Goal: Find specific page/section: Find specific page/section

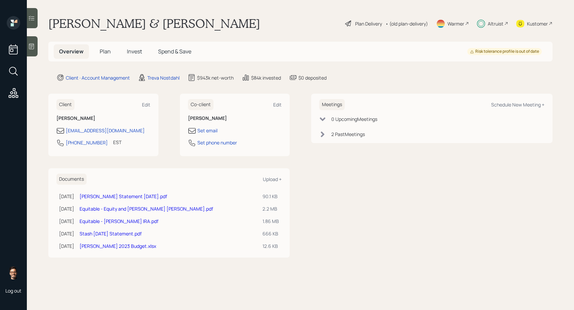
click at [31, 25] on div at bounding box center [32, 18] width 11 height 20
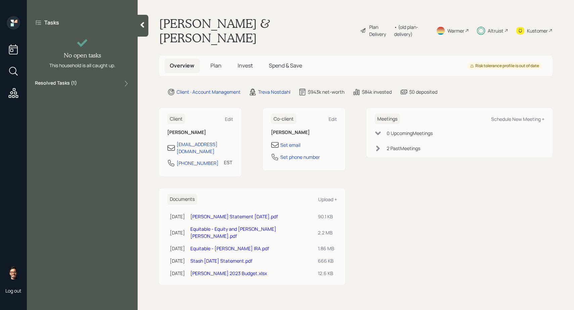
click at [64, 80] on label "Resolved Tasks ( 1 )" at bounding box center [56, 83] width 42 height 8
click at [66, 82] on label "Resolved Tasks ( 1 )" at bounding box center [56, 83] width 42 height 8
click at [249, 62] on span "Invest" at bounding box center [244, 65] width 15 height 7
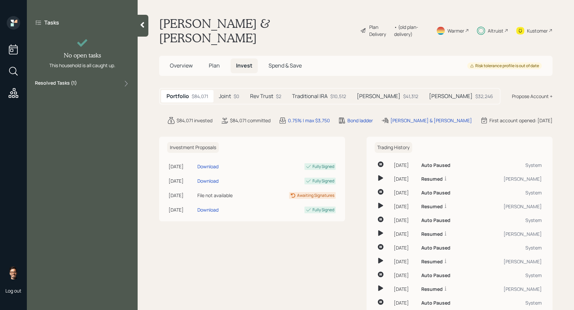
click at [361, 93] on h5 "[PERSON_NAME]" at bounding box center [379, 96] width 44 height 6
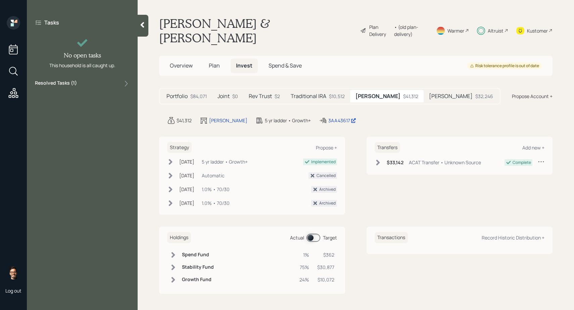
click at [311, 233] on span at bounding box center [313, 237] width 14 height 8
click at [312, 233] on span at bounding box center [313, 237] width 14 height 8
click at [306, 93] on h5 "Traditional IRA" at bounding box center [308, 96] width 36 height 6
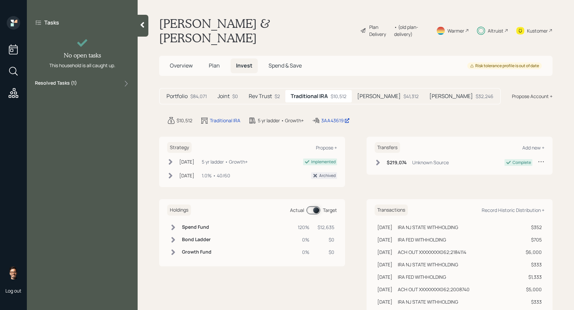
click at [313, 206] on span at bounding box center [313, 210] width 14 height 8
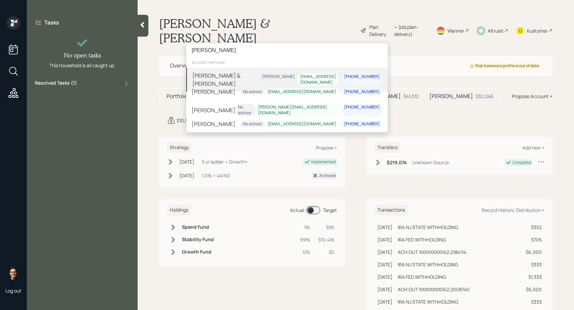
type input "michael allen"
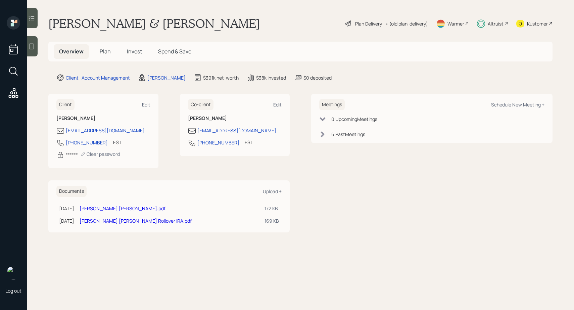
click at [138, 54] on span "Invest" at bounding box center [134, 51] width 15 height 7
